Goal: Check status: Check status

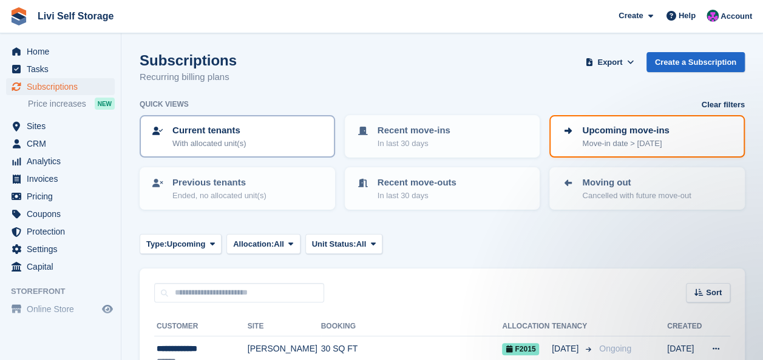
click at [209, 140] on p "With allocated unit(s)" at bounding box center [208, 144] width 73 height 12
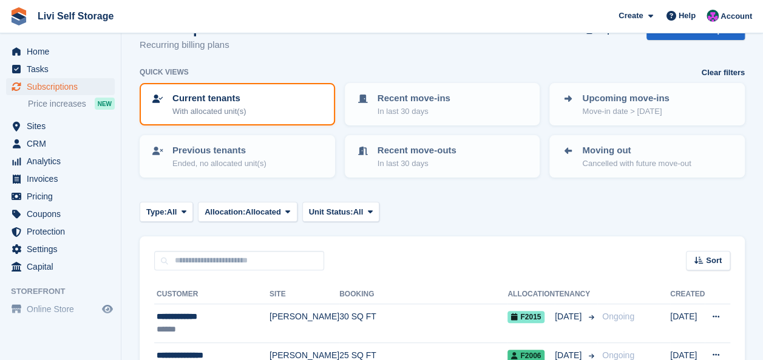
scroll to position [15, 0]
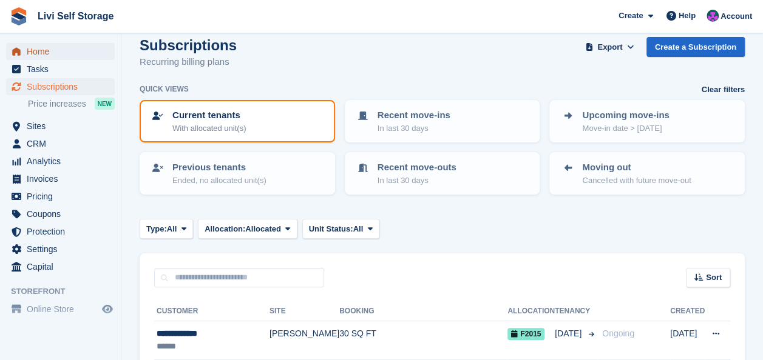
click at [25, 50] on link "Home" at bounding box center [60, 51] width 109 height 17
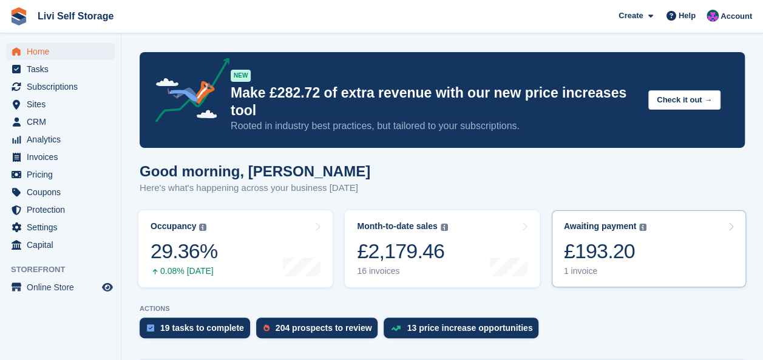
click at [584, 239] on div "£193.20" at bounding box center [605, 251] width 83 height 25
click at [579, 239] on div "£193.20" at bounding box center [605, 251] width 83 height 25
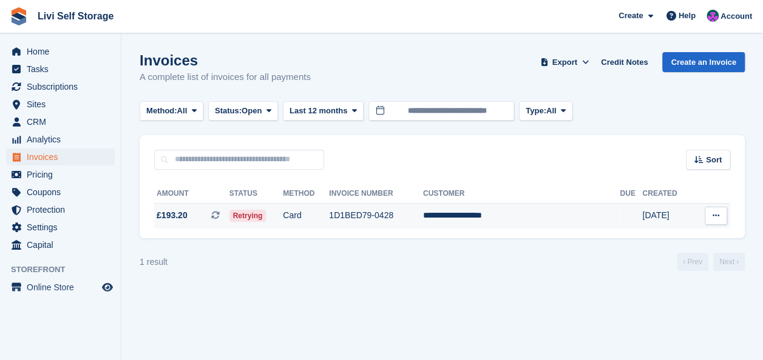
click at [371, 220] on td "1D1BED79-0428" at bounding box center [376, 215] width 94 height 25
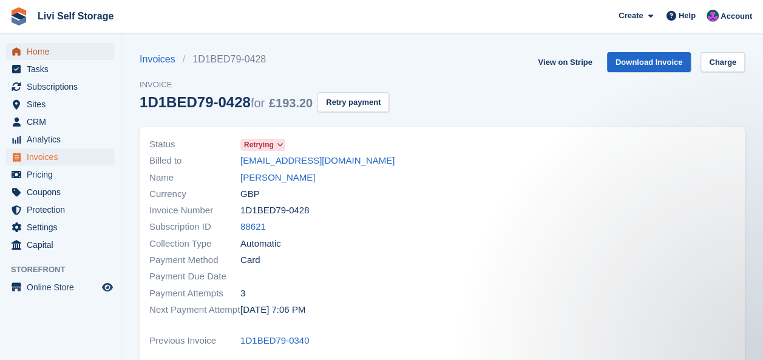
click at [35, 53] on span "Home" at bounding box center [63, 51] width 73 height 17
